Goal: Check status

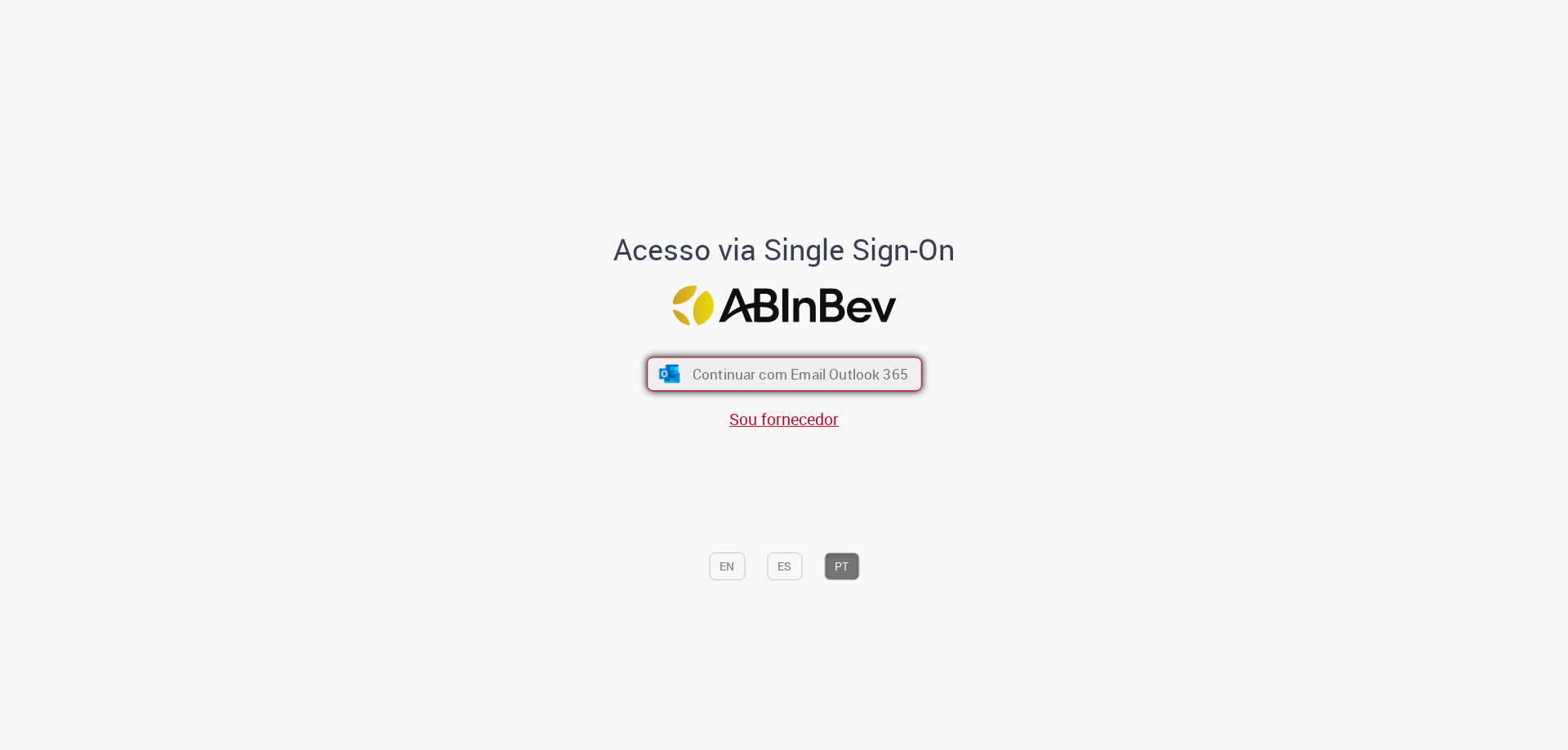
click at [782, 371] on span "Continuar com Email Outlook 365" at bounding box center [800, 374] width 216 height 19
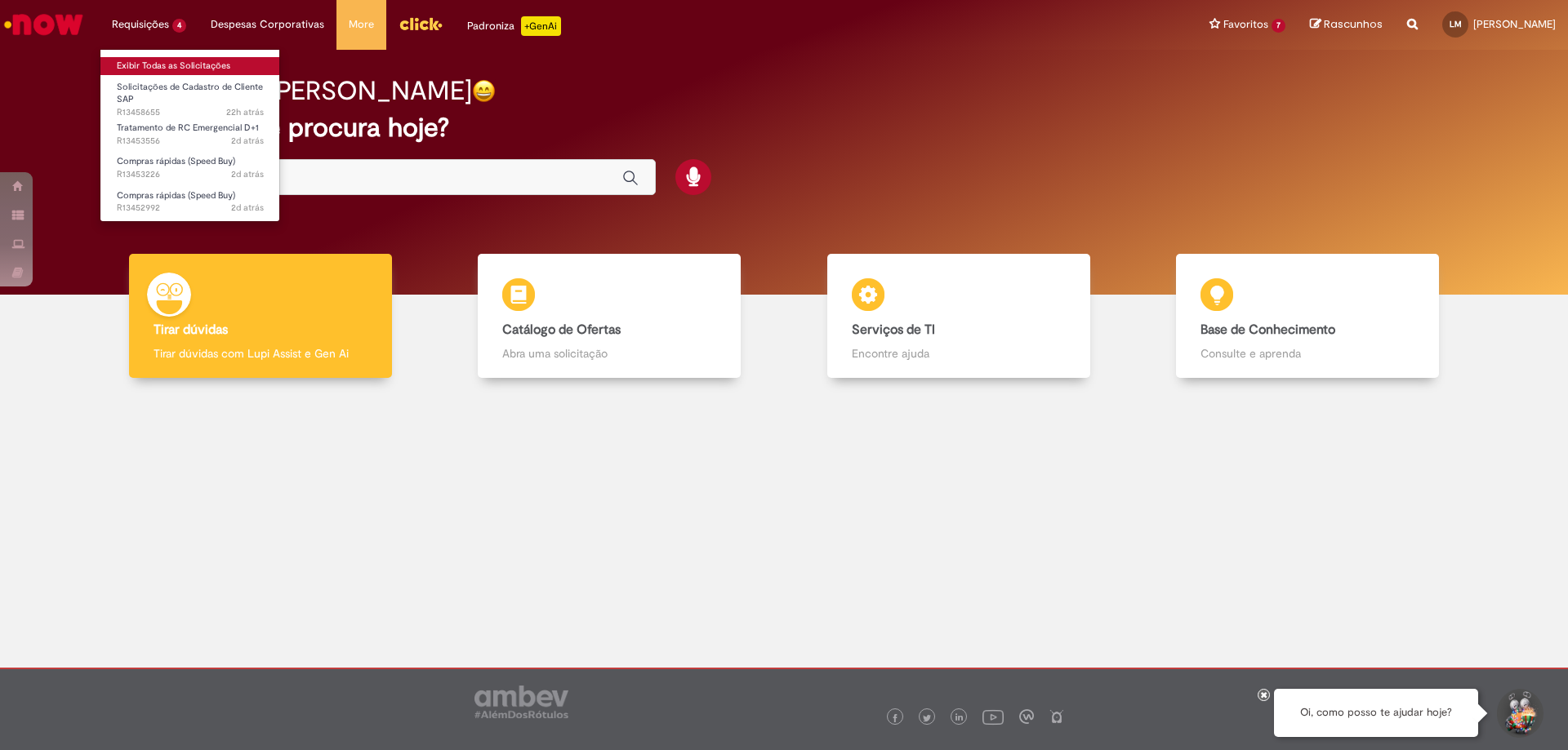
click at [156, 58] on link "Exibir Todas as Solicitações" at bounding box center [190, 66] width 179 height 18
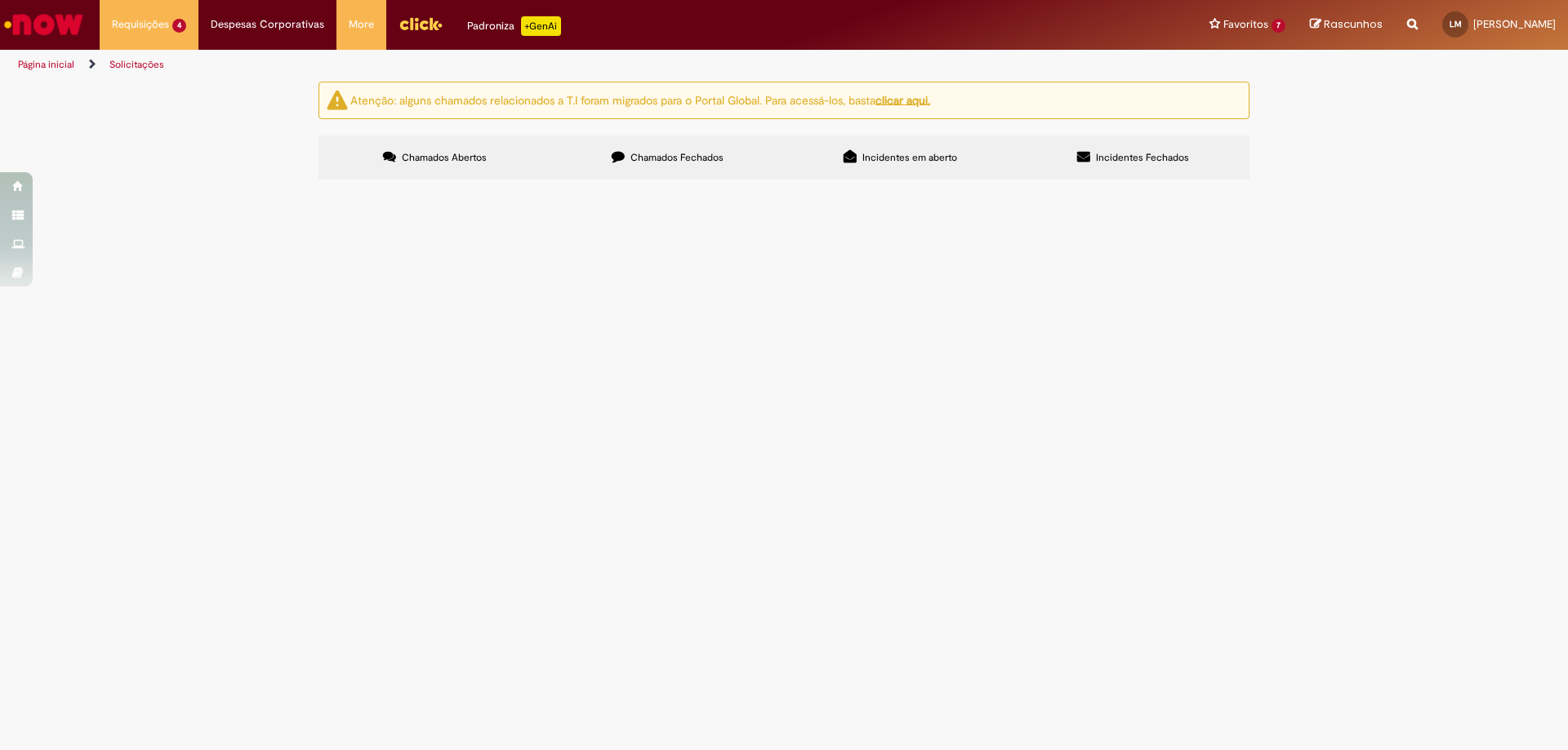
click at [0, 0] on span "Solicitações de Cadastro de Cliente SAP" at bounding box center [0, 0] width 0 height 0
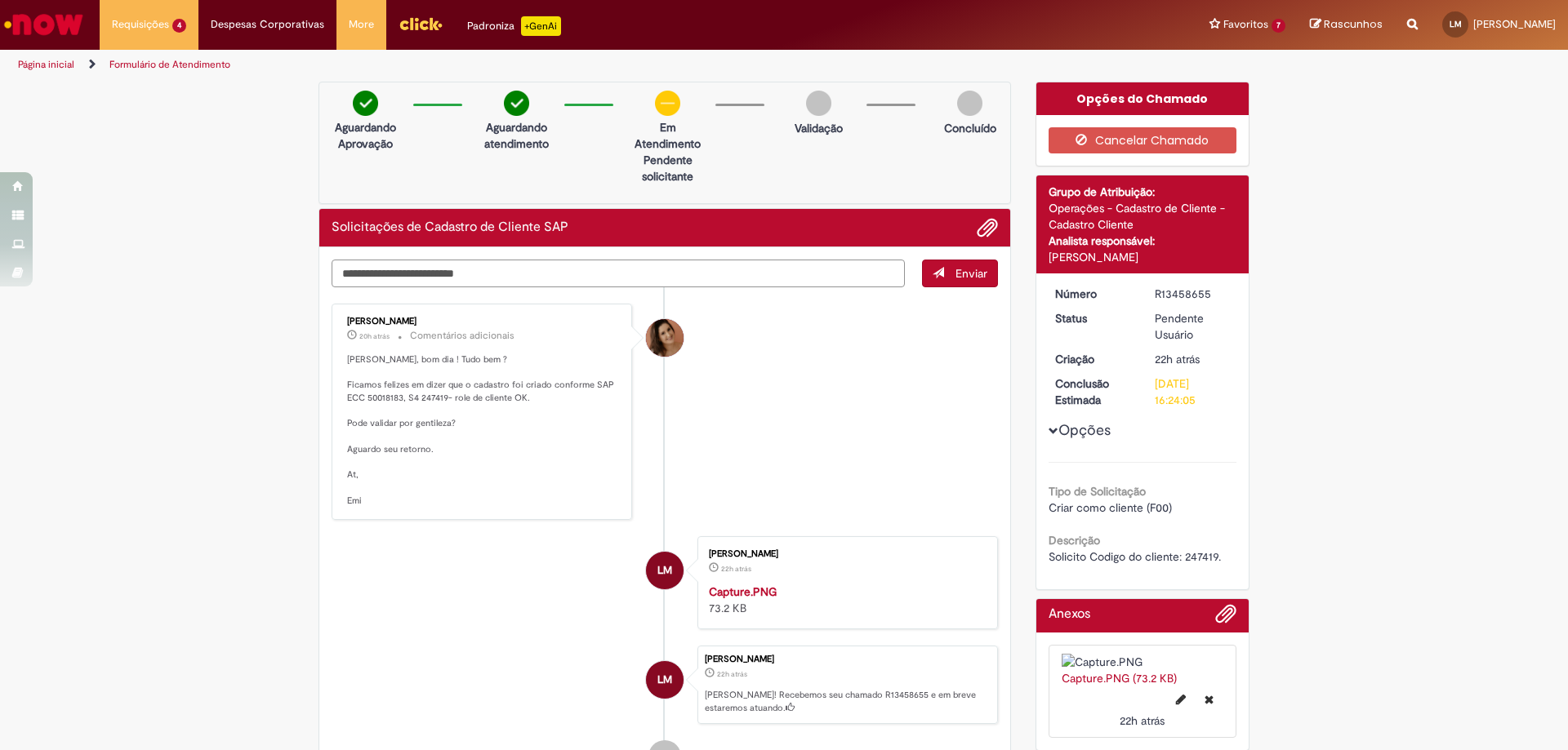
click at [593, 284] on textarea "Digite sua mensagem aqui..." at bounding box center [618, 274] width 573 height 28
type textarea "**********"
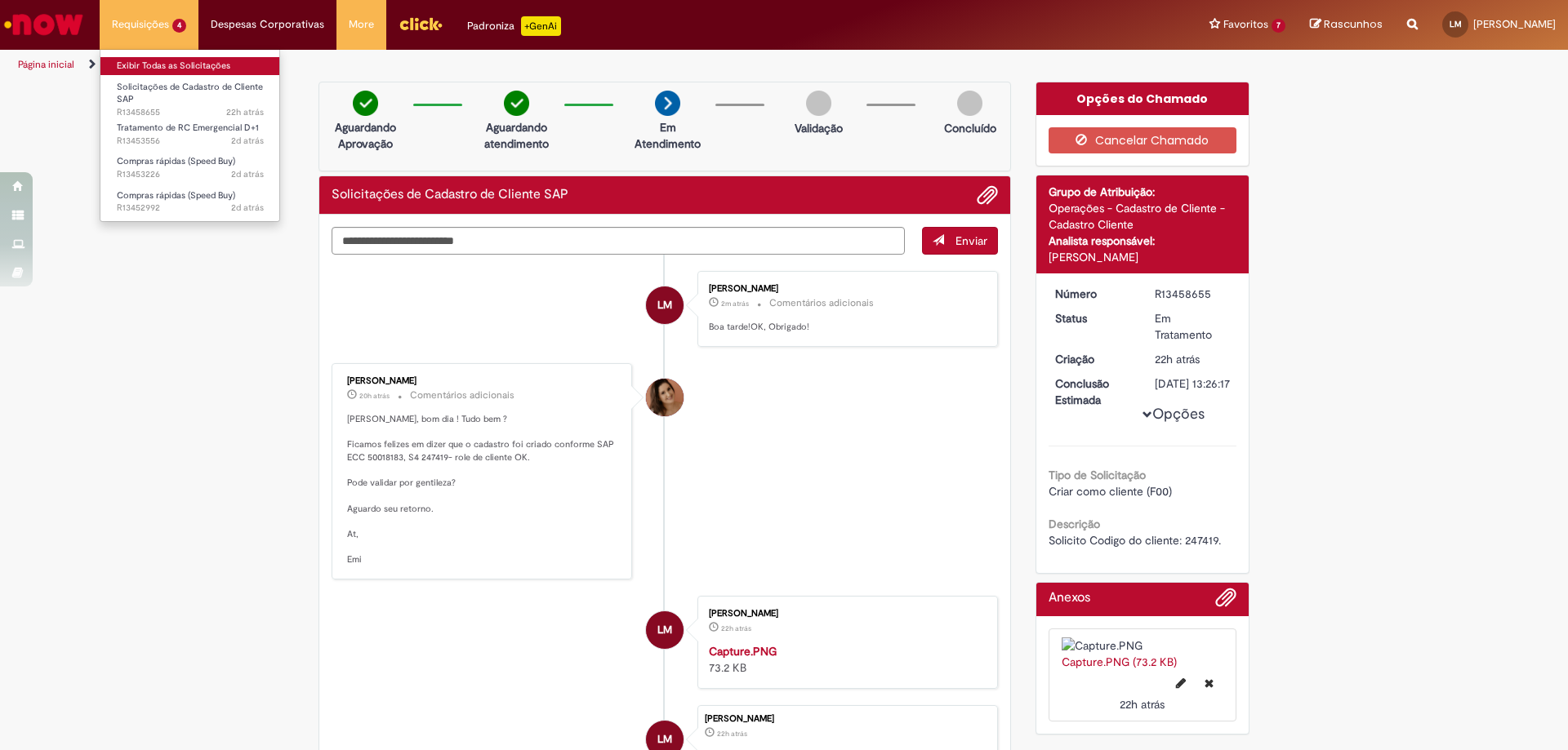
click at [147, 62] on link "Exibir Todas as Solicitações" at bounding box center [190, 66] width 179 height 18
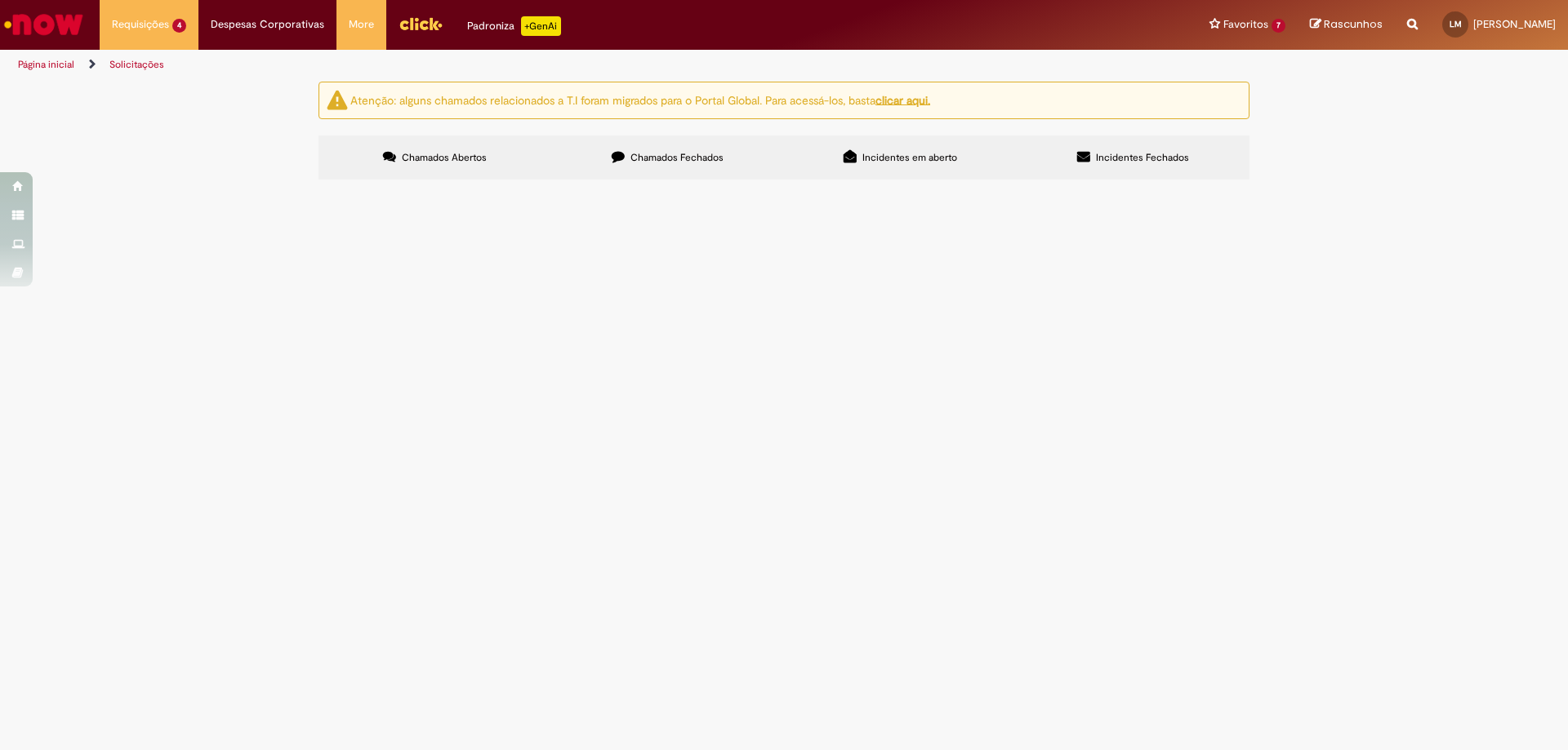
click at [0, 0] on span "Tratamento de RC Emergencial D+1" at bounding box center [0, 0] width 0 height 0
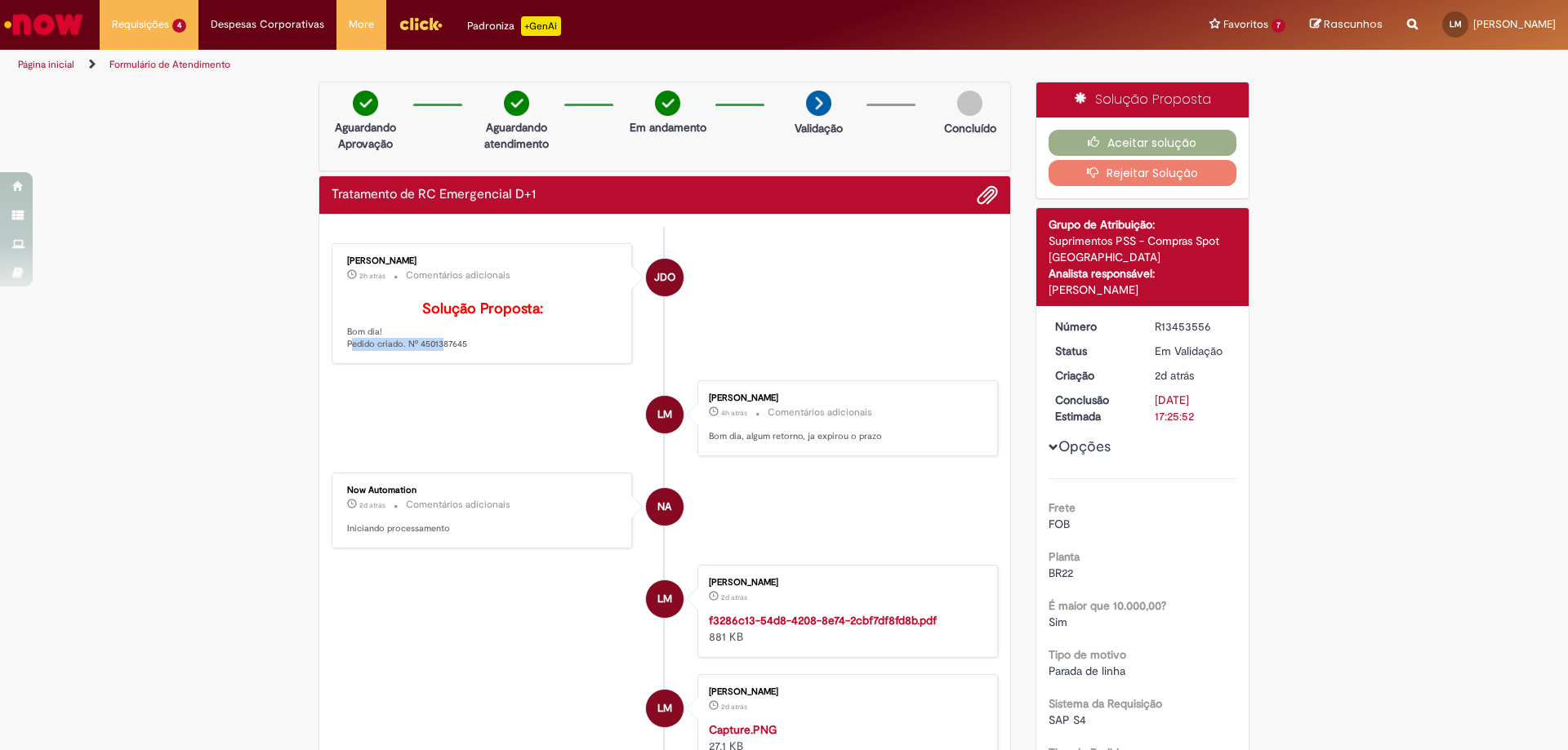
click at [429, 351] on p "Solução Proposta: Bom dia! Pedido criado. Nº 4501387645" at bounding box center [483, 326] width 271 height 50
click at [428, 351] on p "Solução Proposta: Bom dia! Pedido criado. Nº 4501387645" at bounding box center [483, 326] width 271 height 50
click at [156, 62] on link "Exibir Todas as Solicitações" at bounding box center [190, 66] width 179 height 18
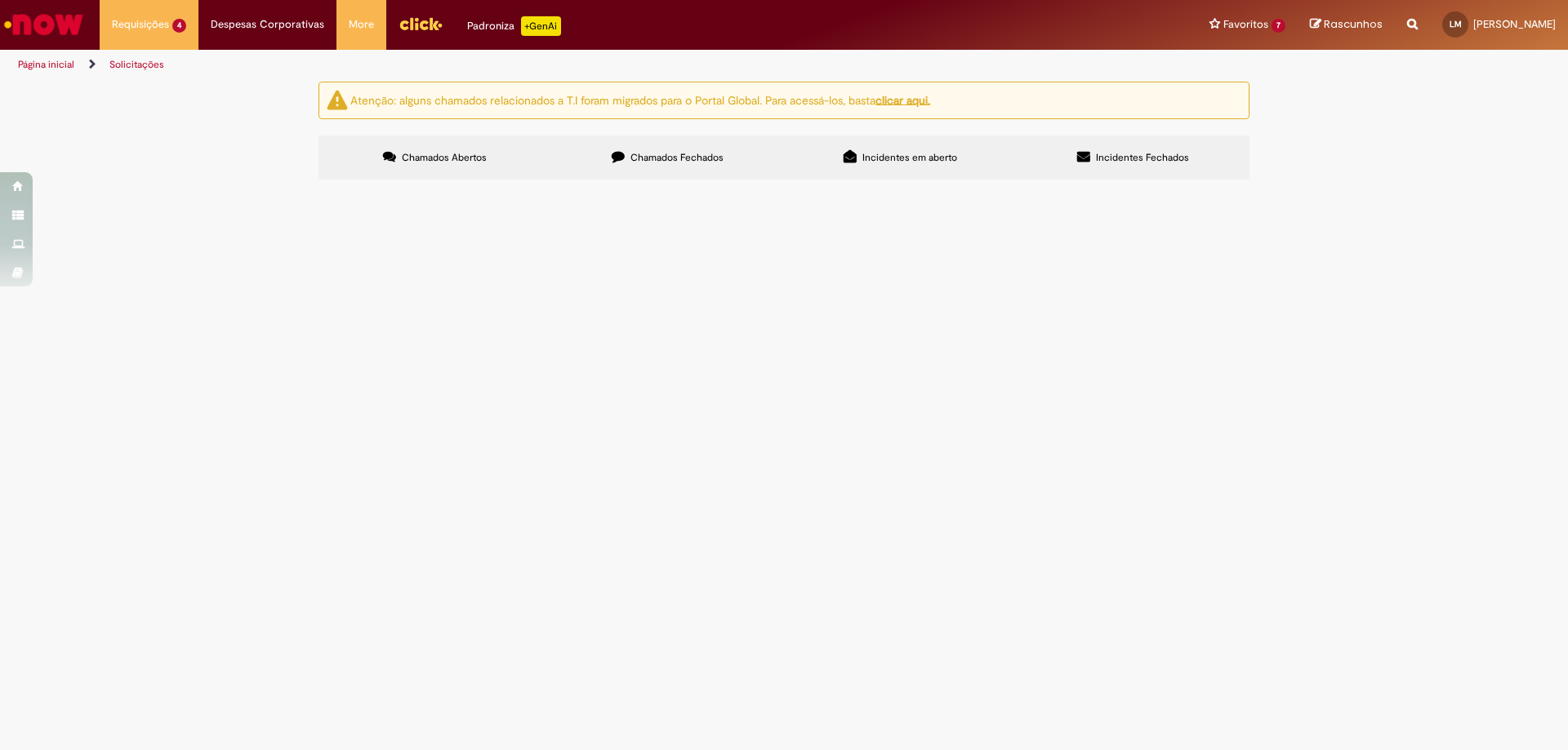
click at [0, 0] on span "Compras rápidas (Speed Buy)" at bounding box center [0, 0] width 0 height 0
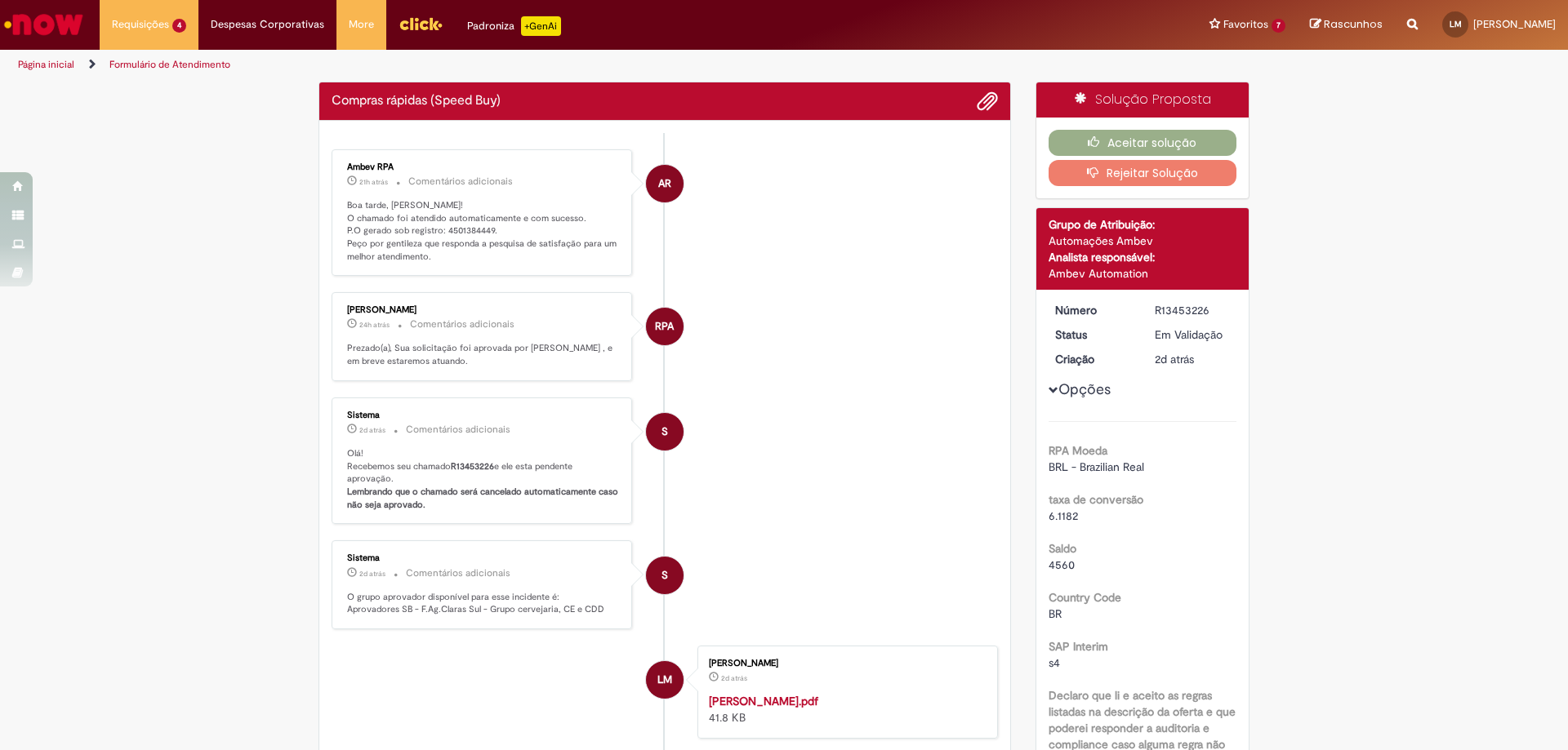
click at [462, 234] on p "Boa tarde, [PERSON_NAME]! O chamado foi atendido automaticamente e com sucesso.…" at bounding box center [483, 231] width 271 height 64
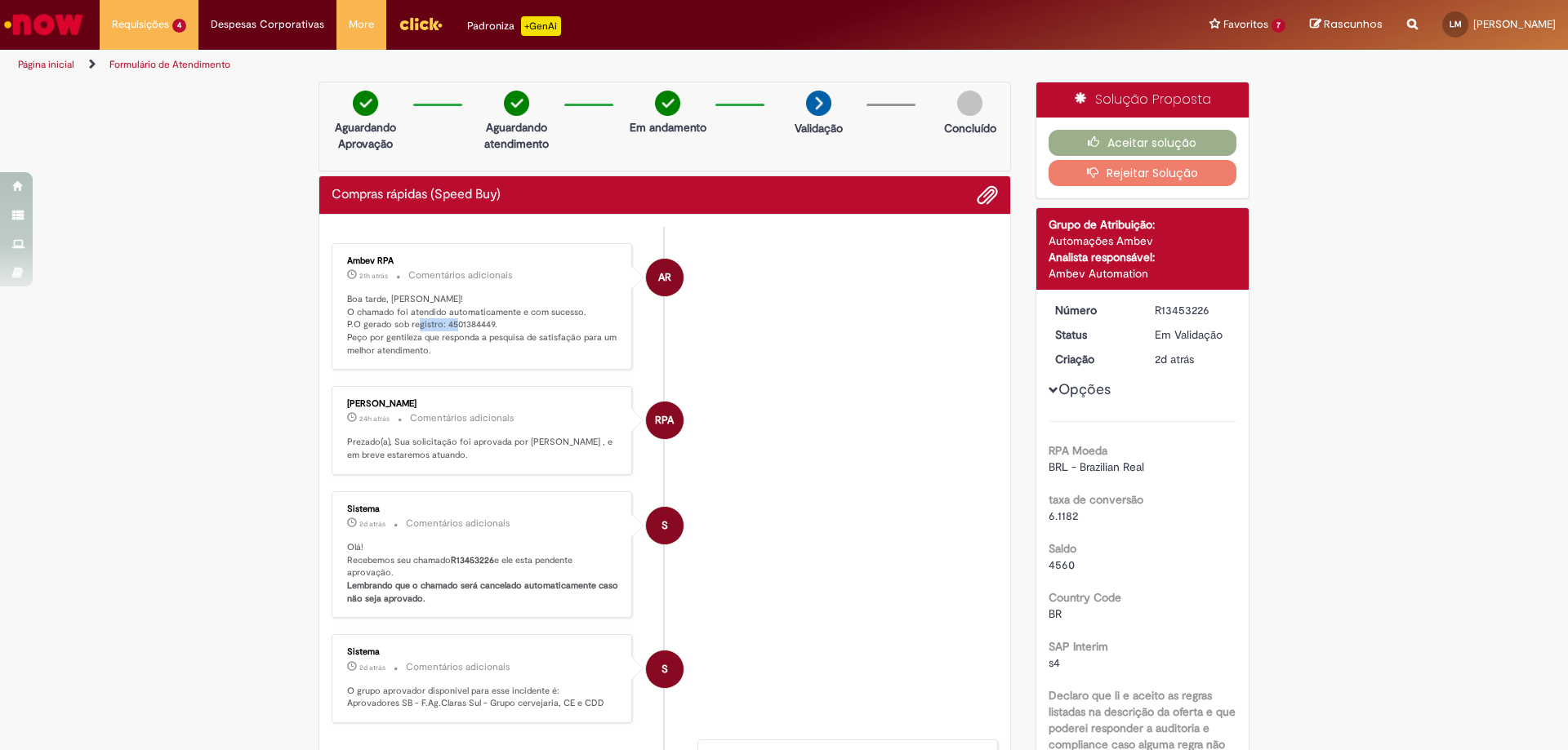
copy p "4501384449"
click at [171, 59] on link "Exibir Todas as Solicitações" at bounding box center [190, 66] width 179 height 18
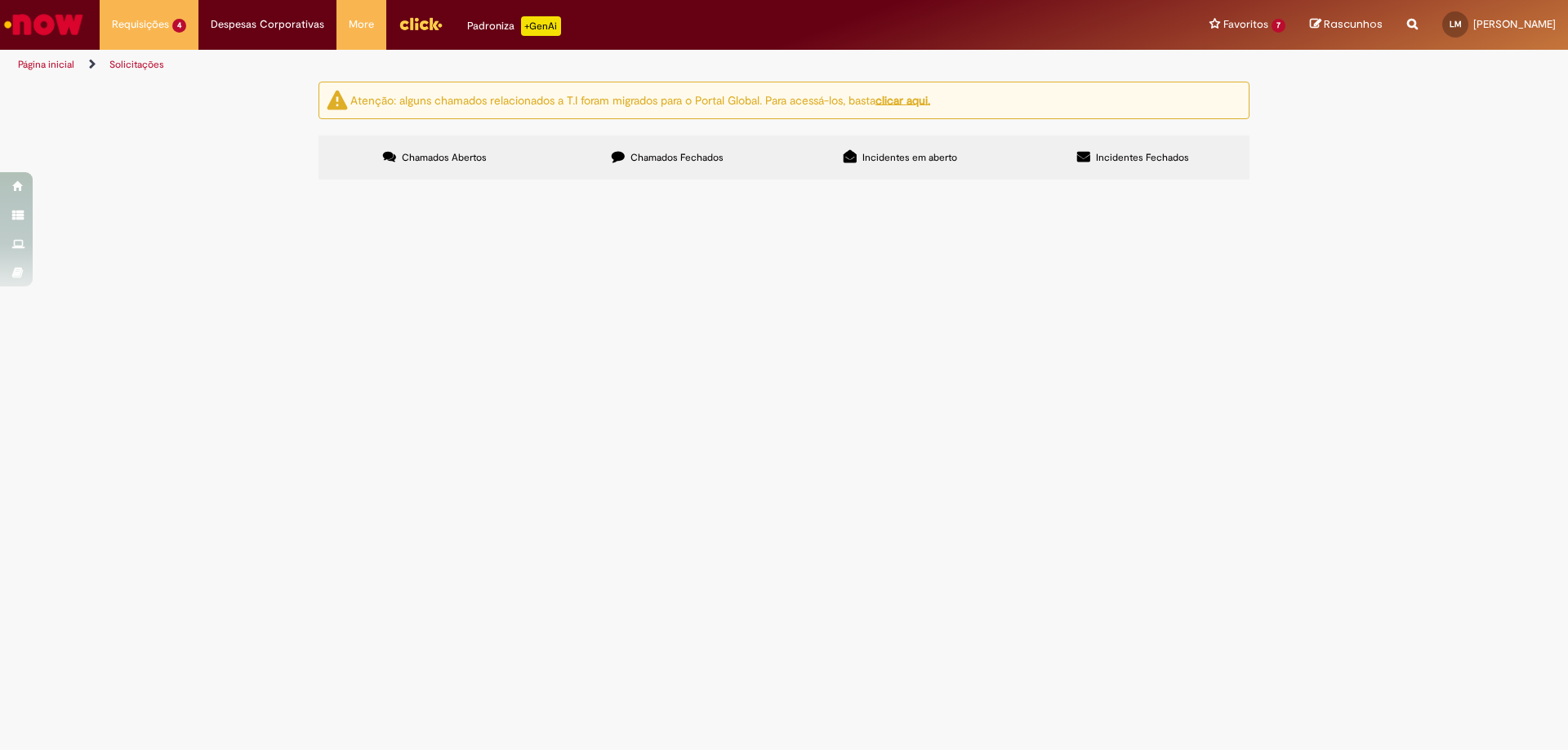
click at [0, 0] on span "Compras rápidas (Speed Buy)" at bounding box center [0, 0] width 0 height 0
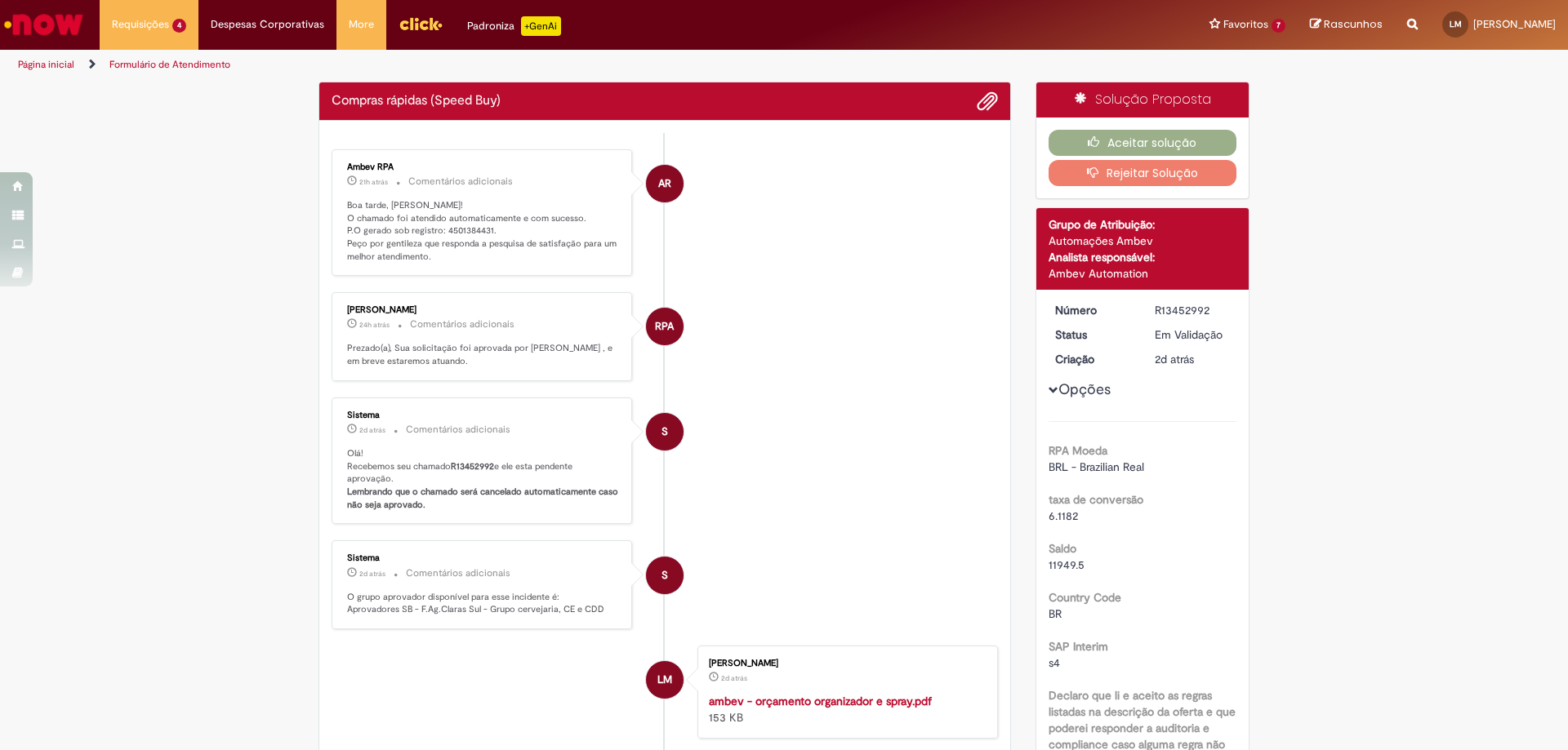
click at [443, 233] on p "Boa tarde, [PERSON_NAME]! O chamado foi atendido automaticamente e com sucesso.…" at bounding box center [483, 231] width 271 height 64
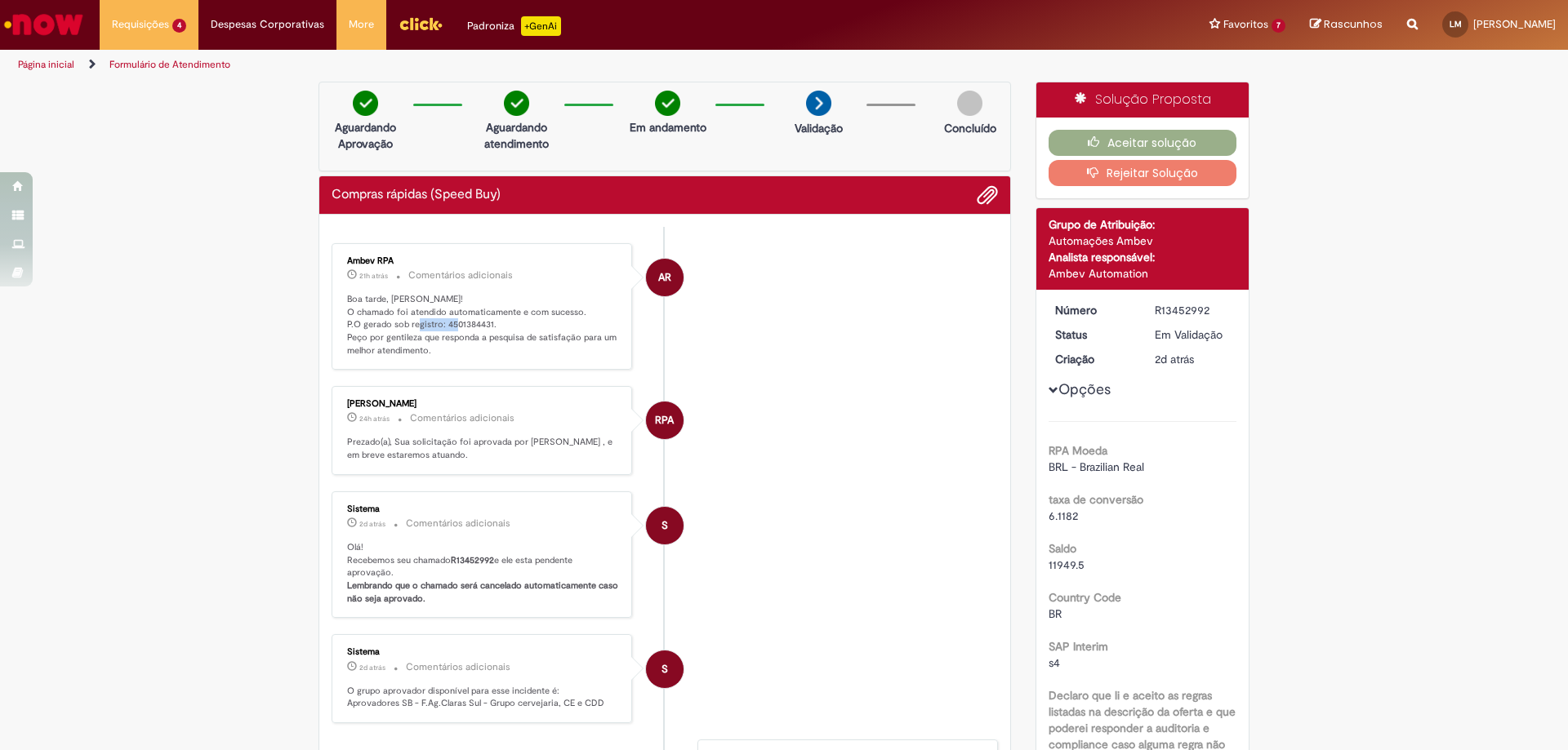
copy p "4501384431"
